Goal: Check status

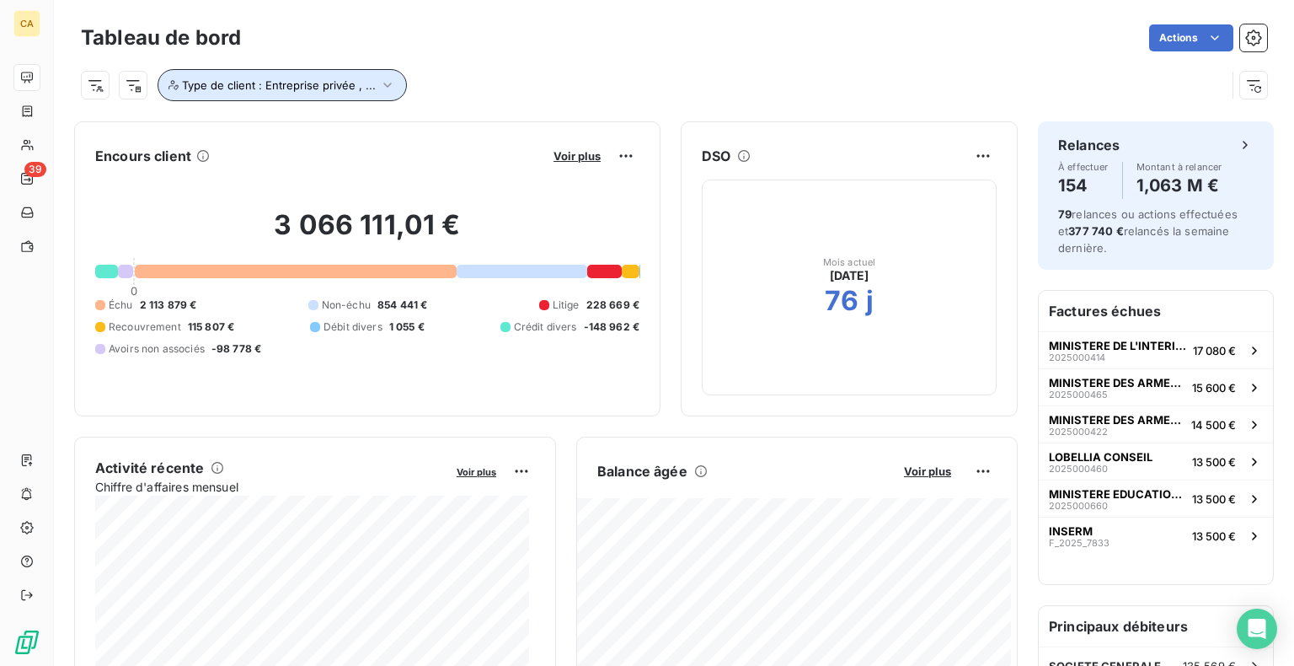
click at [236, 88] on span "Type de client : Entreprise privée , ..." at bounding box center [279, 84] width 194 height 13
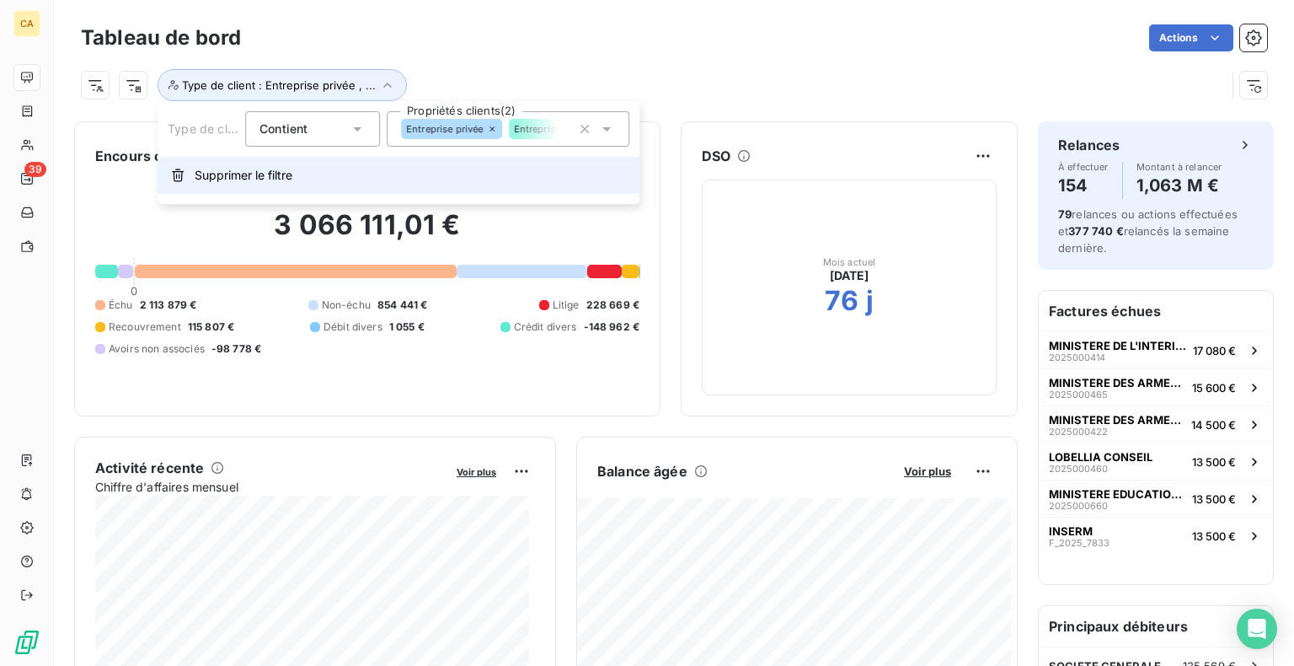
click at [231, 176] on span "Supprimer le filtre" at bounding box center [244, 175] width 98 height 17
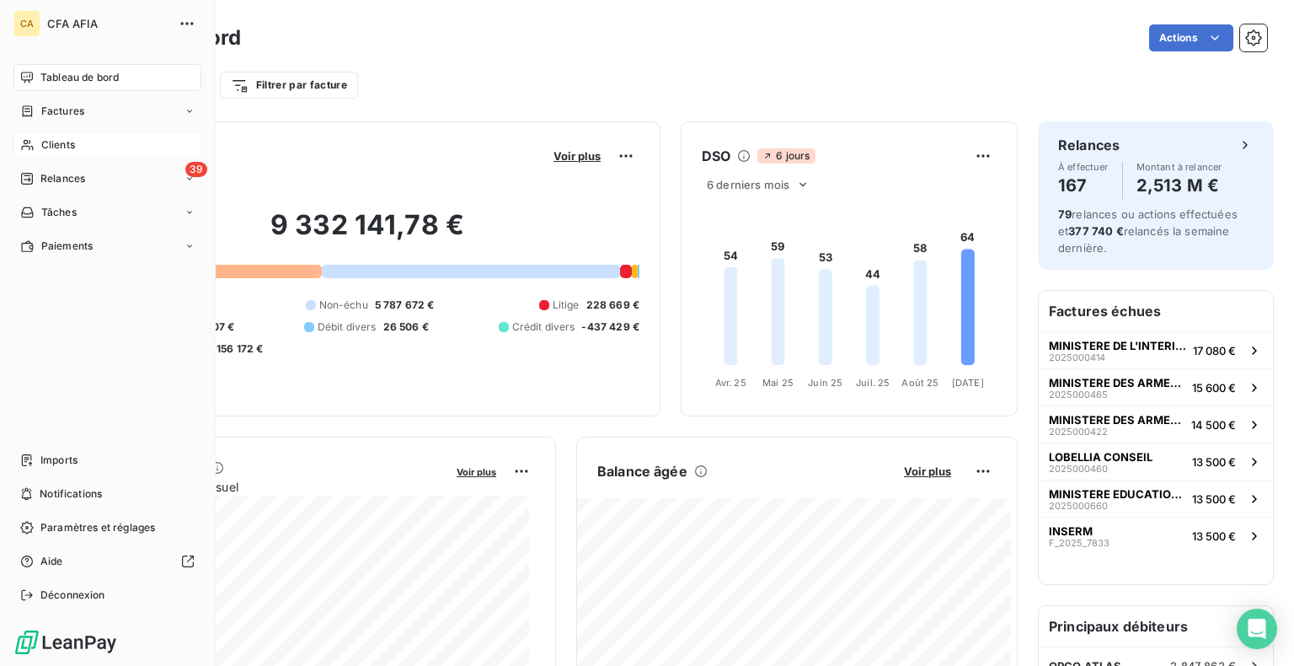
click at [57, 140] on span "Clients" at bounding box center [58, 144] width 34 height 15
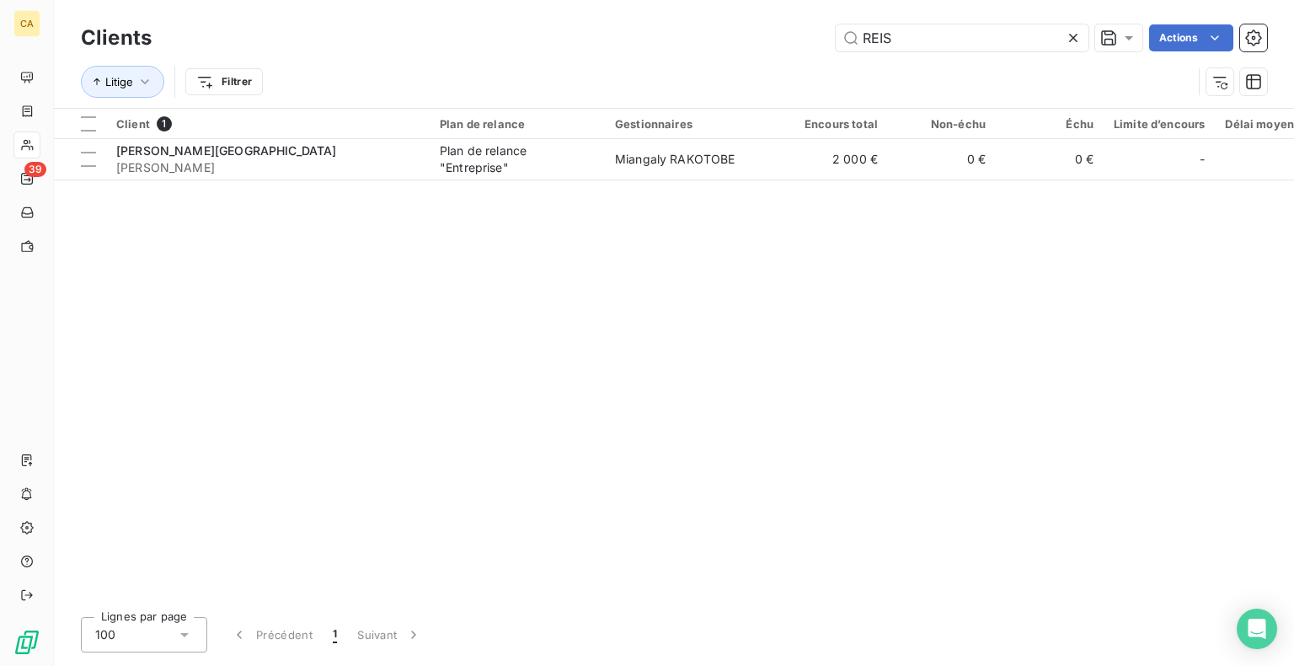
drag, startPoint x: 918, startPoint y: 45, endPoint x: 813, endPoint y: 35, distance: 105.9
click at [813, 35] on div "[PERSON_NAME] Actions" at bounding box center [719, 37] width 1095 height 27
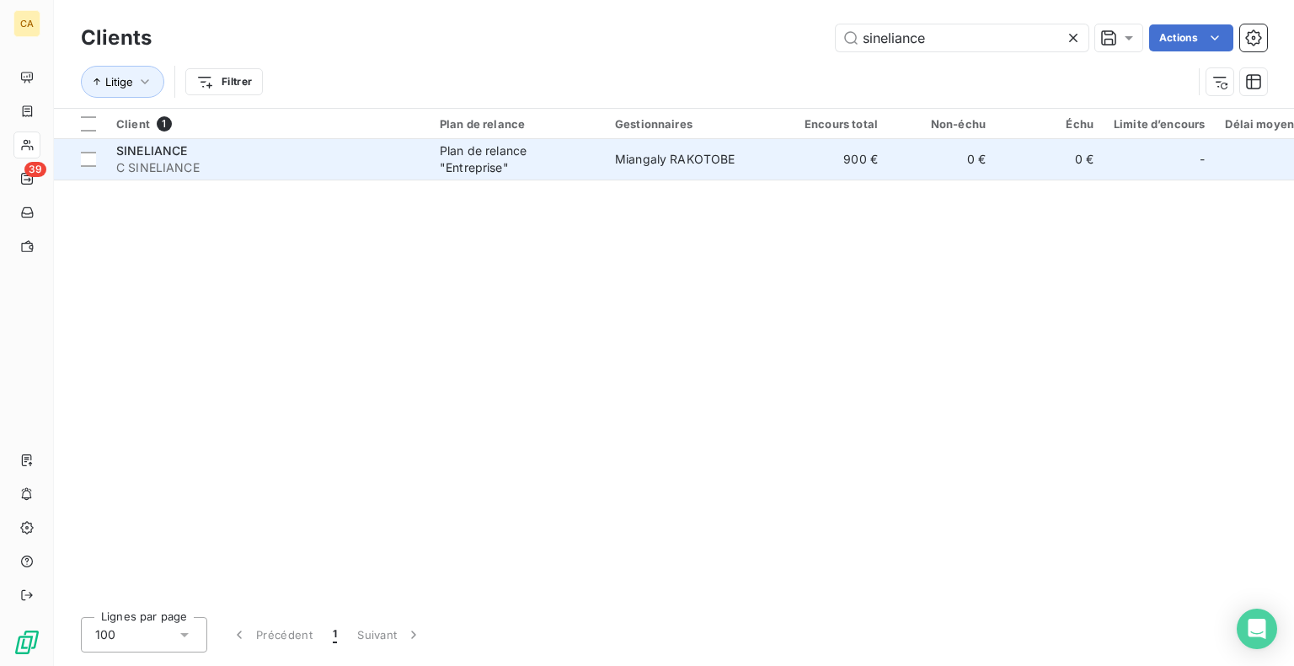
type input "sineliance"
click at [554, 160] on div "Plan de relance "Entreprise"" at bounding box center [517, 159] width 155 height 34
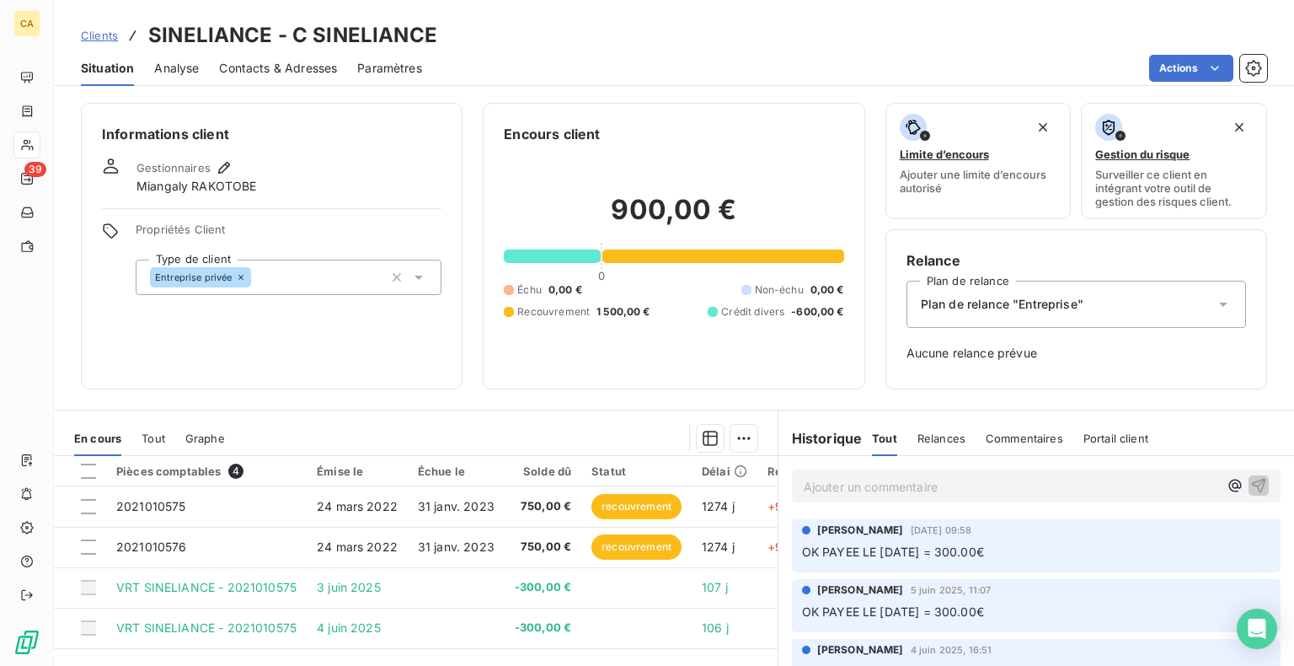
click at [302, 66] on span "Contacts & Adresses" at bounding box center [278, 68] width 118 height 17
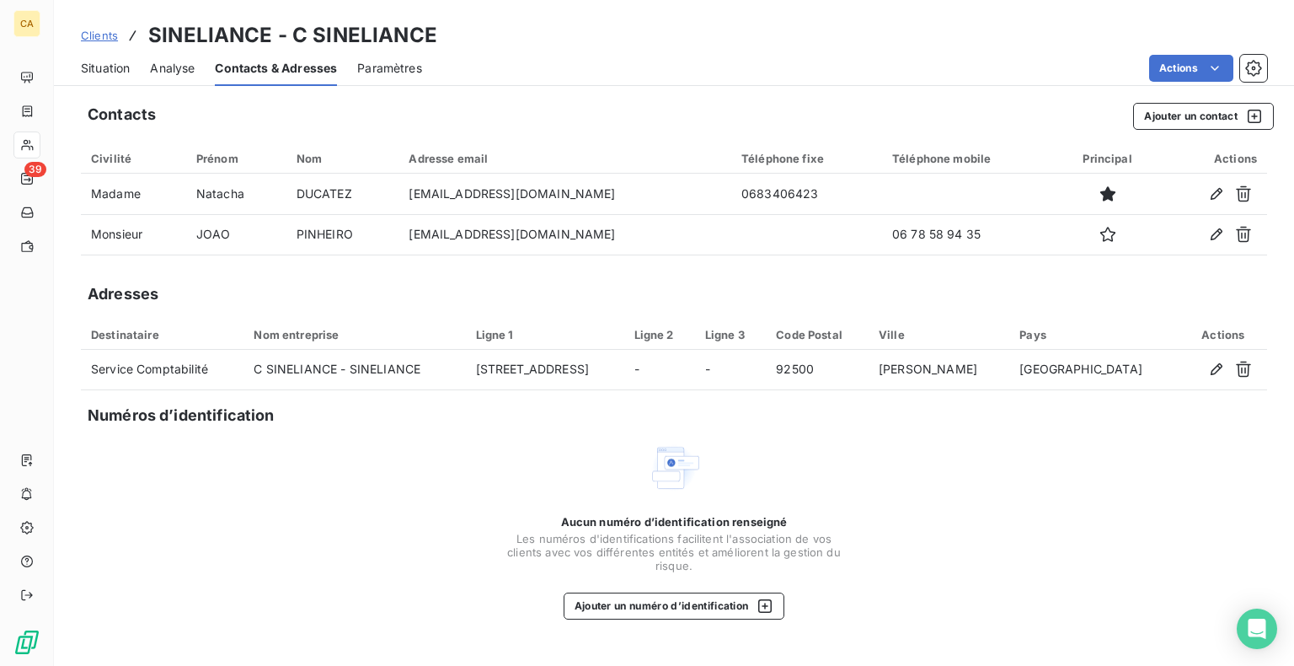
click at [112, 72] on span "Situation" at bounding box center [105, 68] width 49 height 17
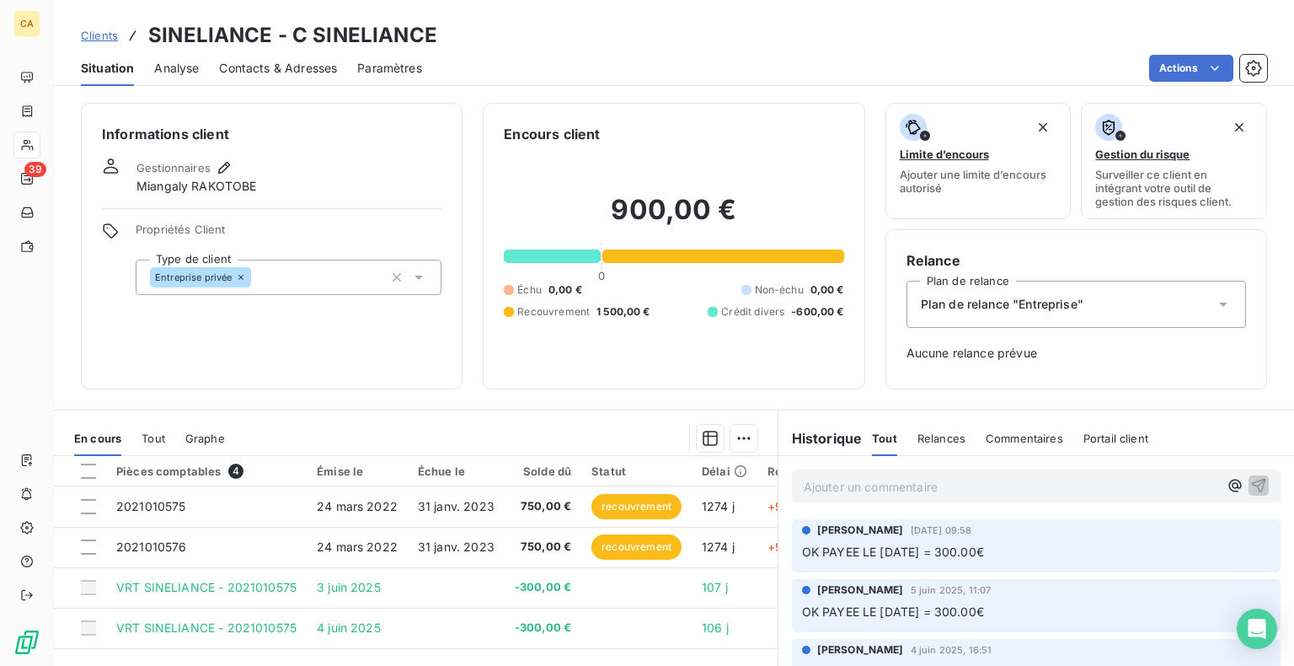
click at [155, 433] on span "Tout" at bounding box center [154, 437] width 24 height 13
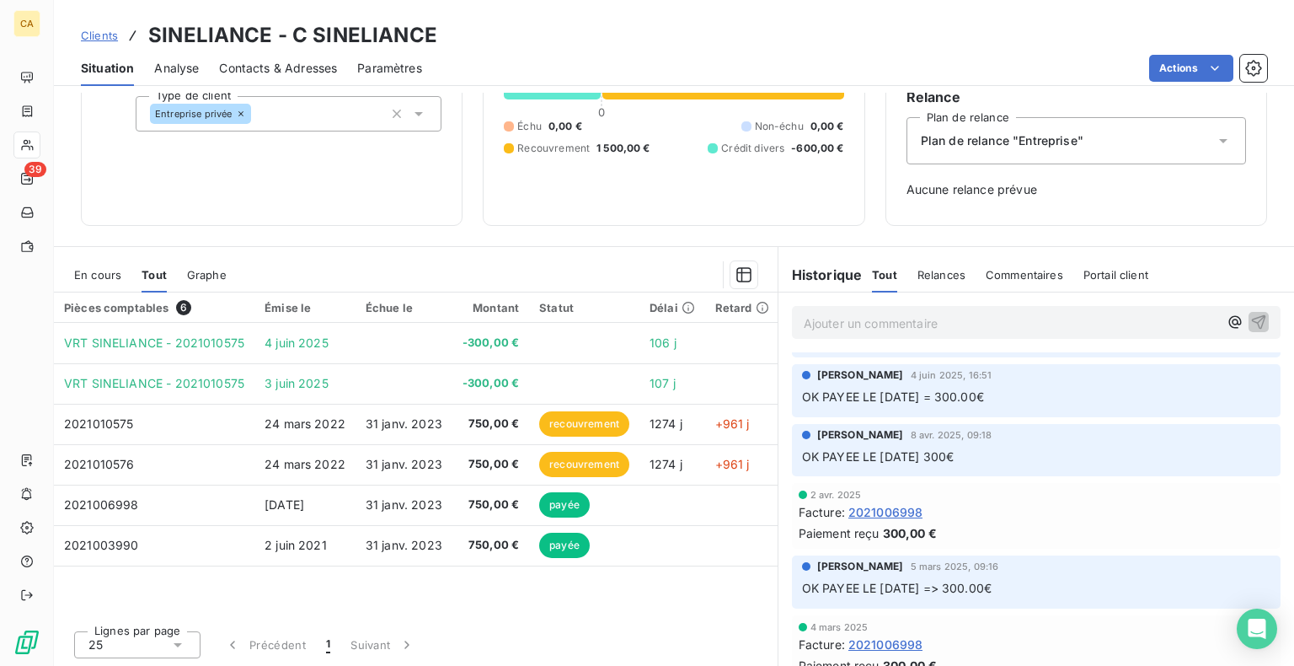
scroll to position [84, 0]
